Goal: Check status: Check status

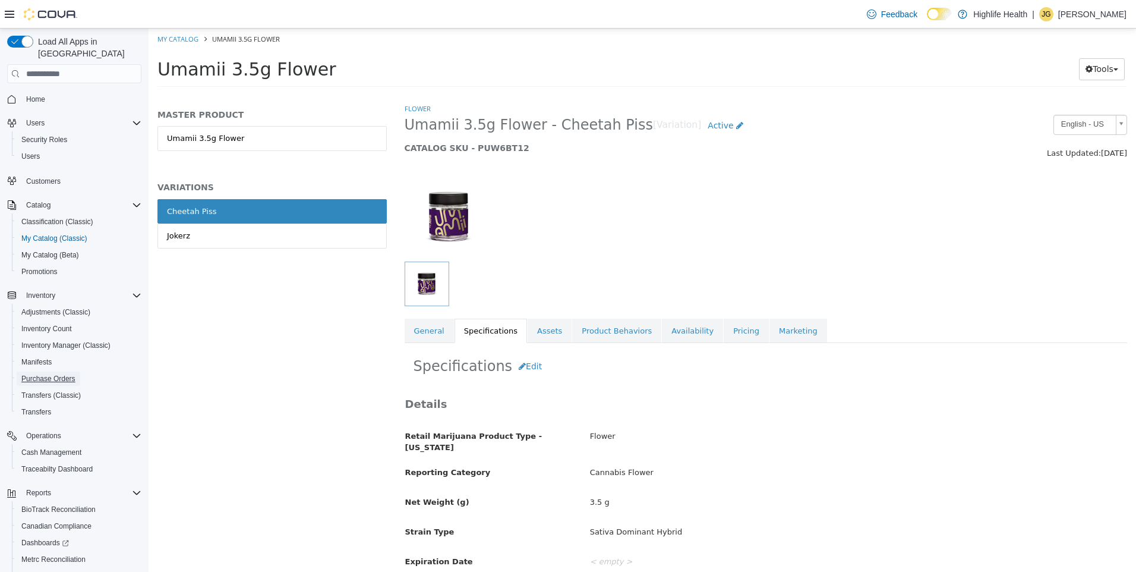
click at [58, 371] on span "Purchase Orders" at bounding box center [48, 378] width 54 height 14
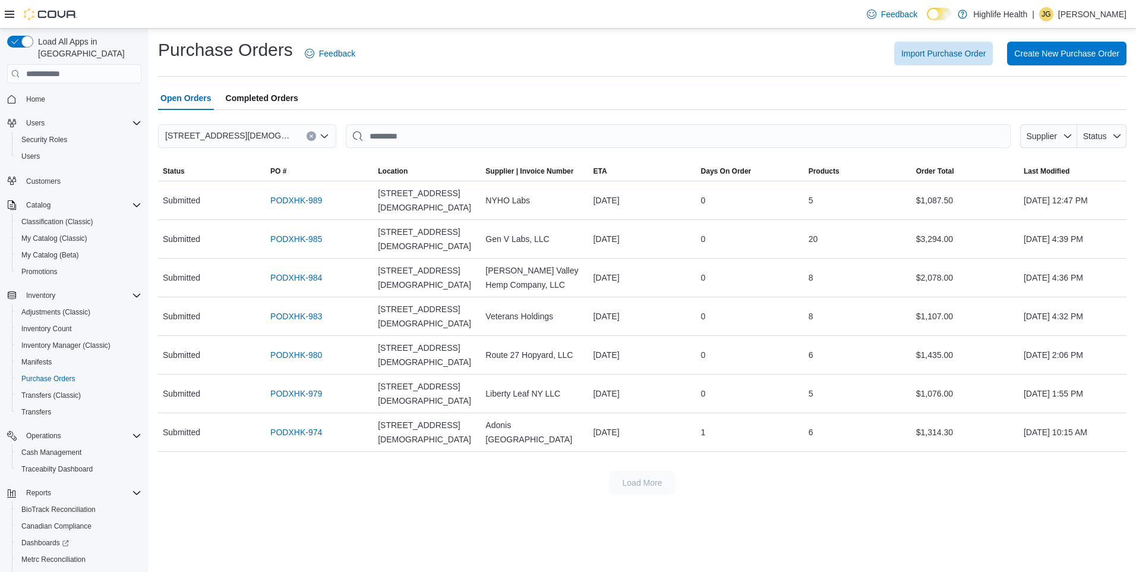
click at [248, 93] on span "Completed Orders" at bounding box center [262, 98] width 72 height 24
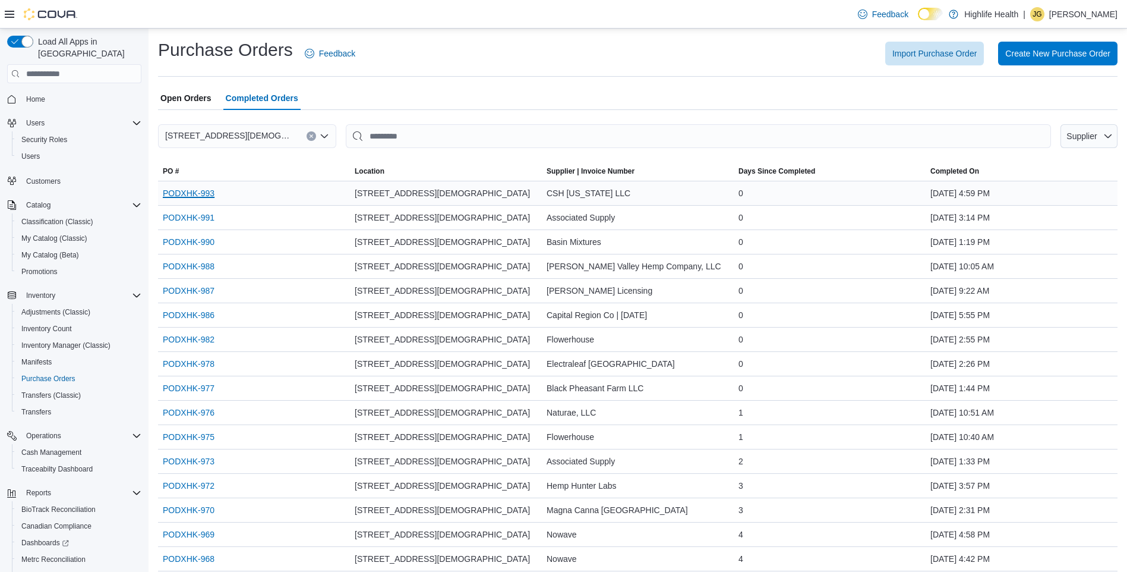
click at [202, 193] on link "PODXHK-993" at bounding box center [189, 193] width 52 height 14
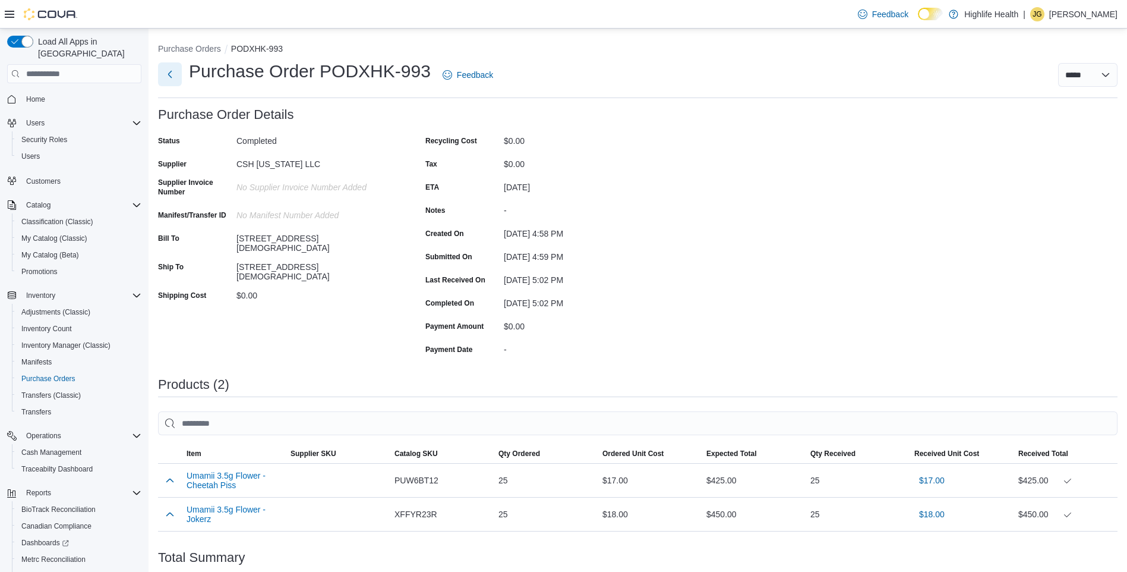
click at [165, 78] on button "Next" at bounding box center [170, 74] width 24 height 24
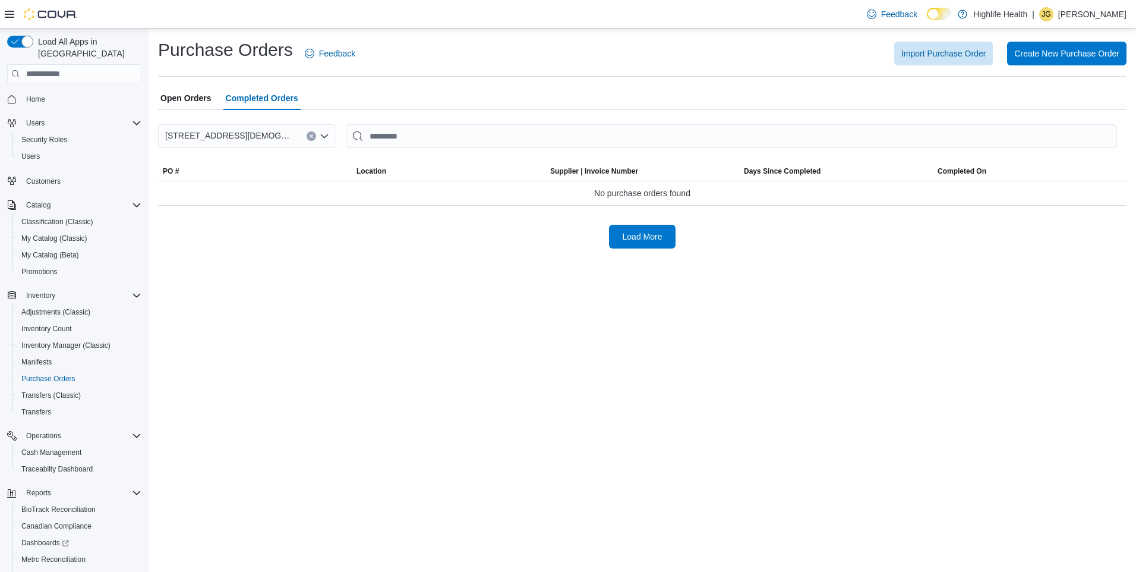
drag, startPoint x: 185, startPoint y: 103, endPoint x: 247, endPoint y: 95, distance: 62.3
click at [189, 102] on span "Open Orders" at bounding box center [185, 98] width 51 height 24
